Goal: Transaction & Acquisition: Purchase product/service

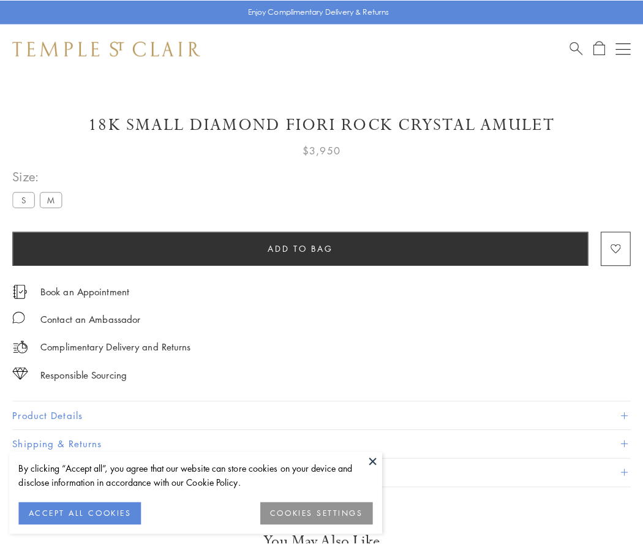
scroll to position [5, 0]
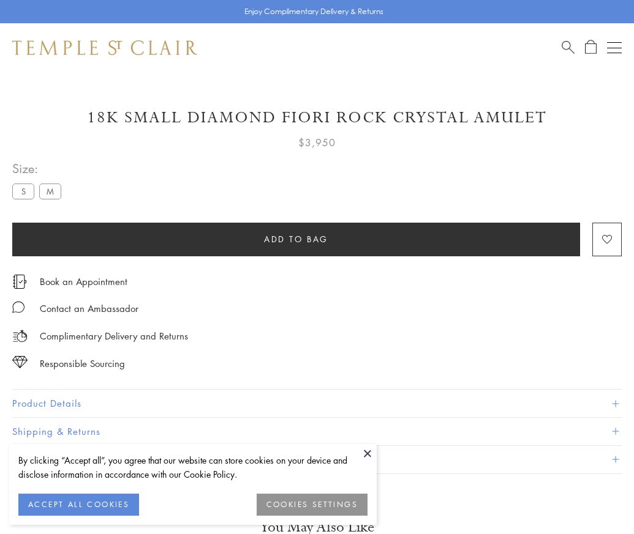
click at [296, 239] on span "Add to bag" at bounding box center [296, 239] width 64 height 13
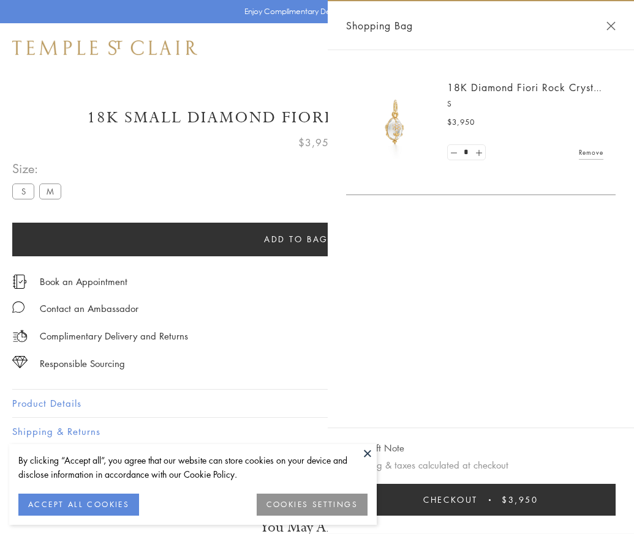
click at [477, 507] on span "Checkout" at bounding box center [450, 499] width 54 height 13
